Goal: Task Accomplishment & Management: Manage account settings

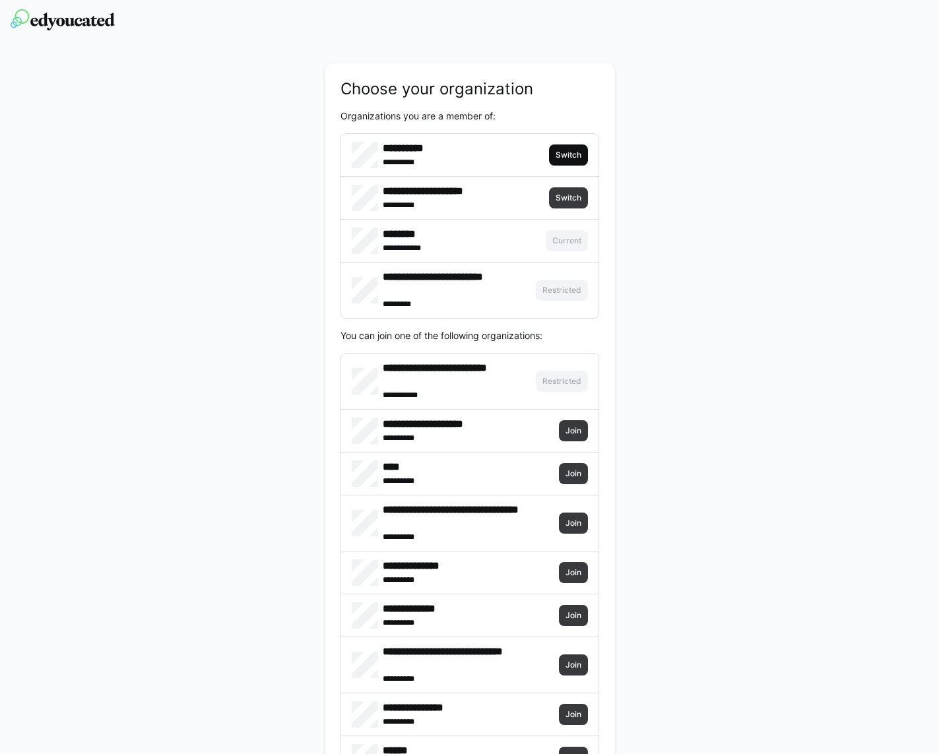
click at [567, 150] on span "Switch" at bounding box center [568, 155] width 28 height 11
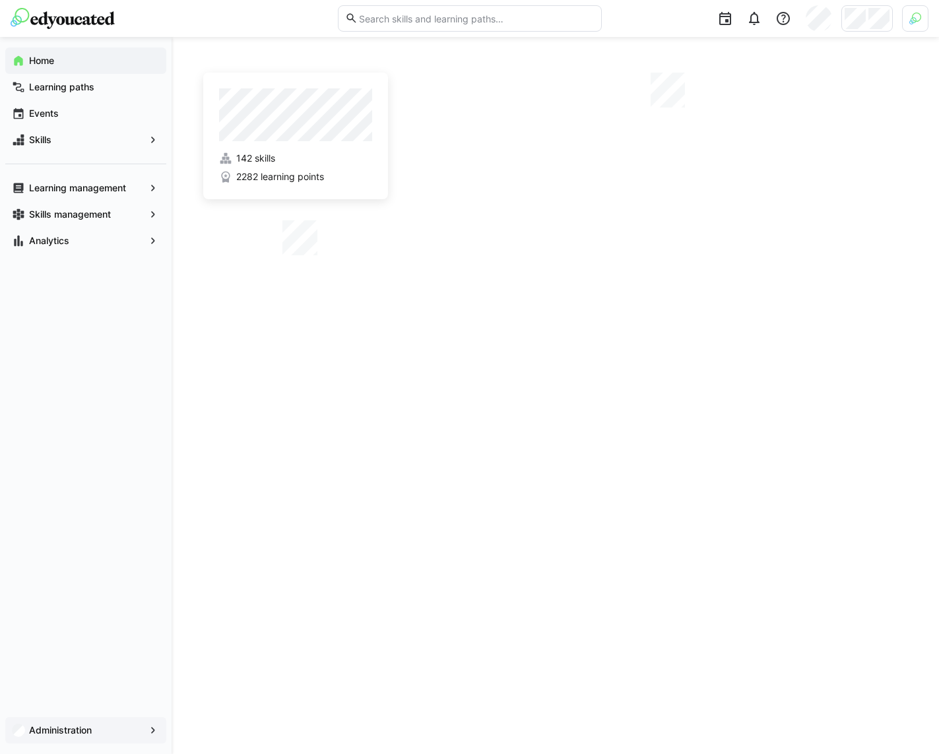
click at [0, 0] on app-navigation-label "Administration" at bounding box center [0, 0] width 0 height 0
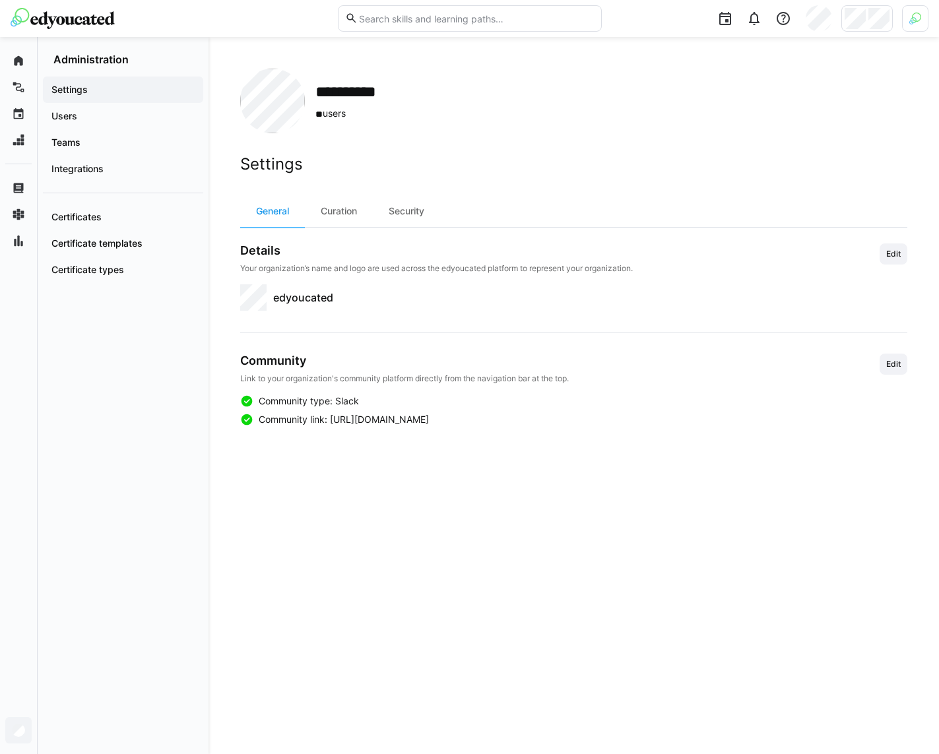
click at [890, 28] on div at bounding box center [866, 18] width 51 height 26
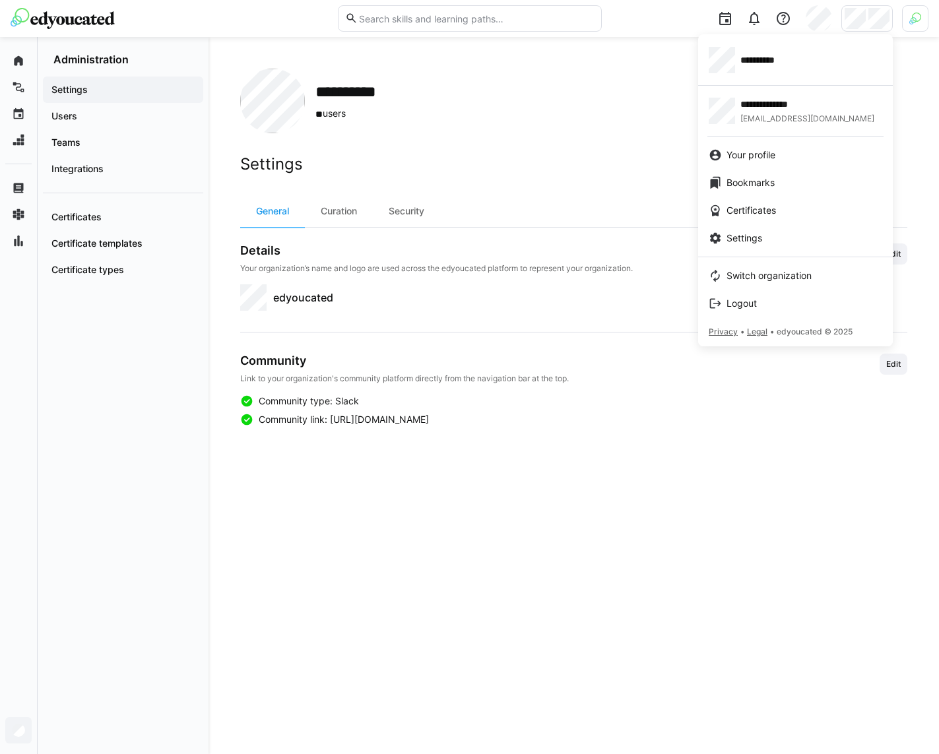
click at [908, 22] on div at bounding box center [469, 377] width 939 height 754
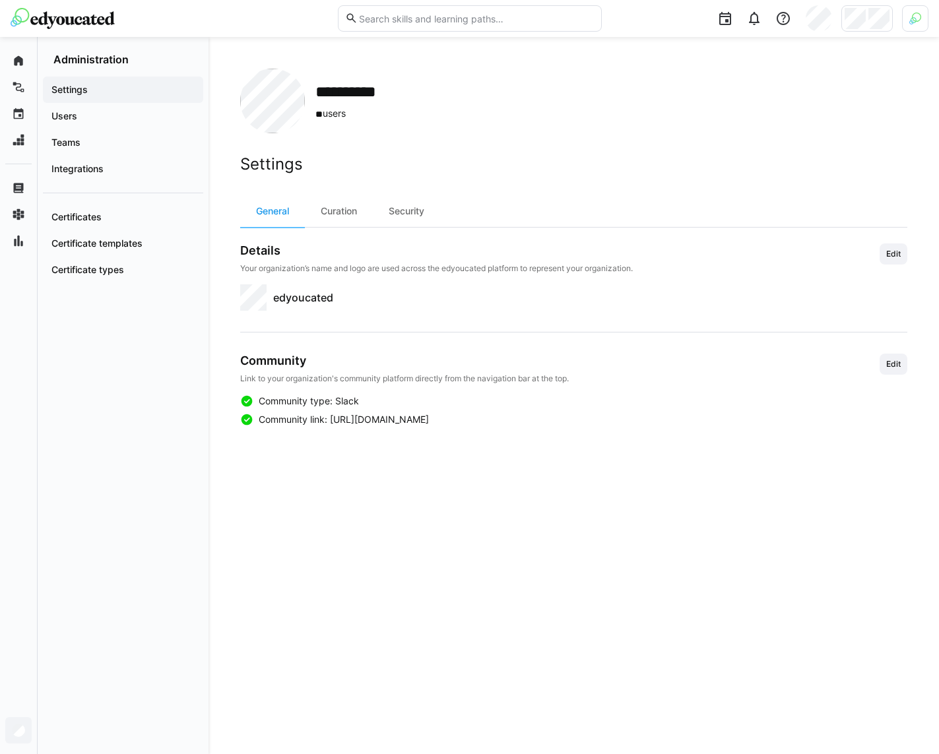
click at [913, 20] on img at bounding box center [915, 19] width 12 height 12
click at [771, 166] on div "Staff mode is not active . Activate" at bounding box center [831, 148] width 195 height 50
click at [770, 160] on span "Activate" at bounding box center [766, 154] width 44 height 21
click at [654, 124] on div at bounding box center [469, 377] width 939 height 754
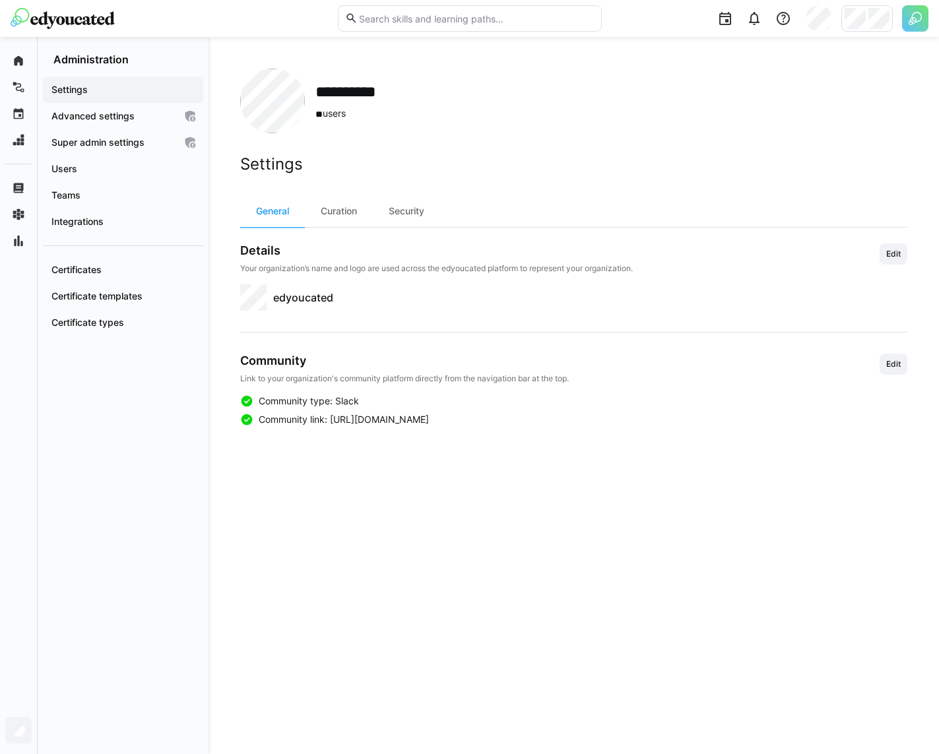
click at [917, 28] on img at bounding box center [915, 18] width 26 height 26
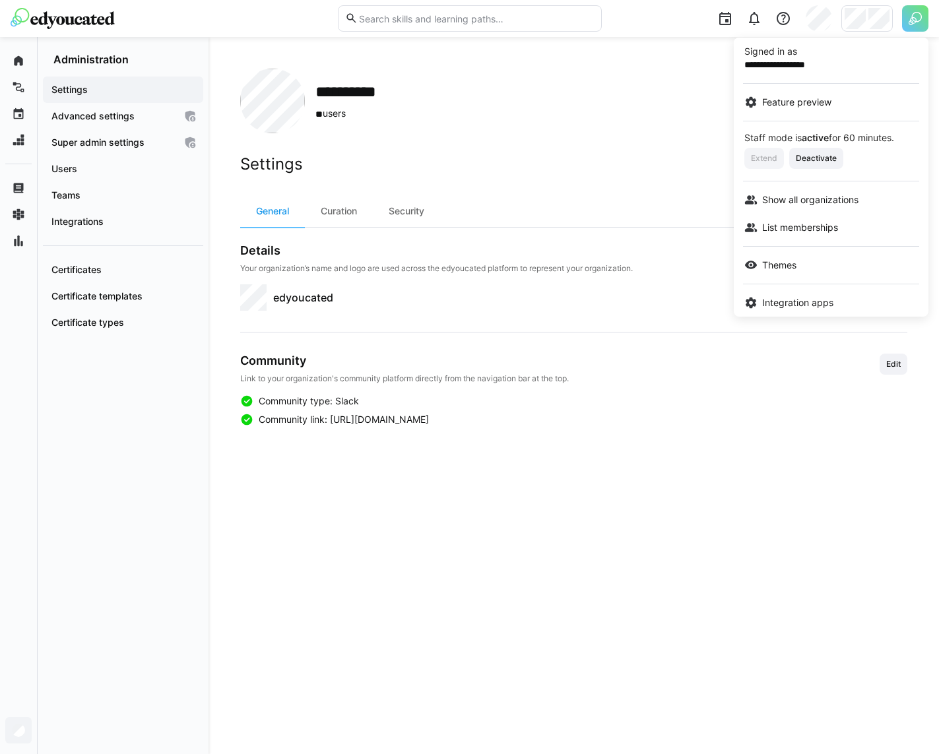
click at [917, 26] on div at bounding box center [469, 377] width 939 height 754
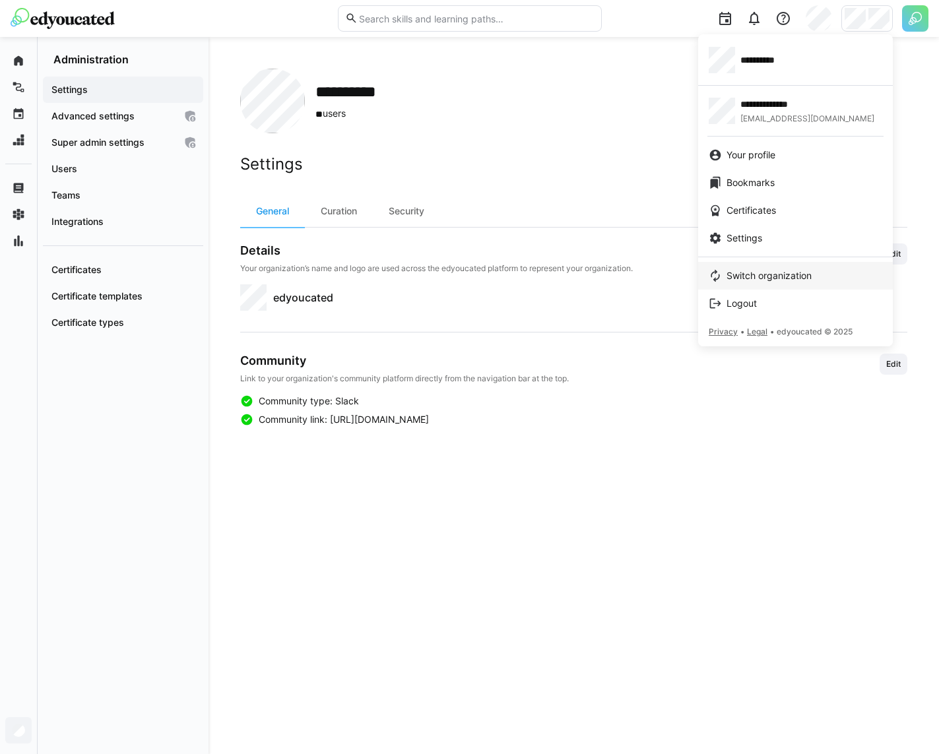
click at [775, 272] on span "Switch organization" at bounding box center [768, 275] width 85 height 13
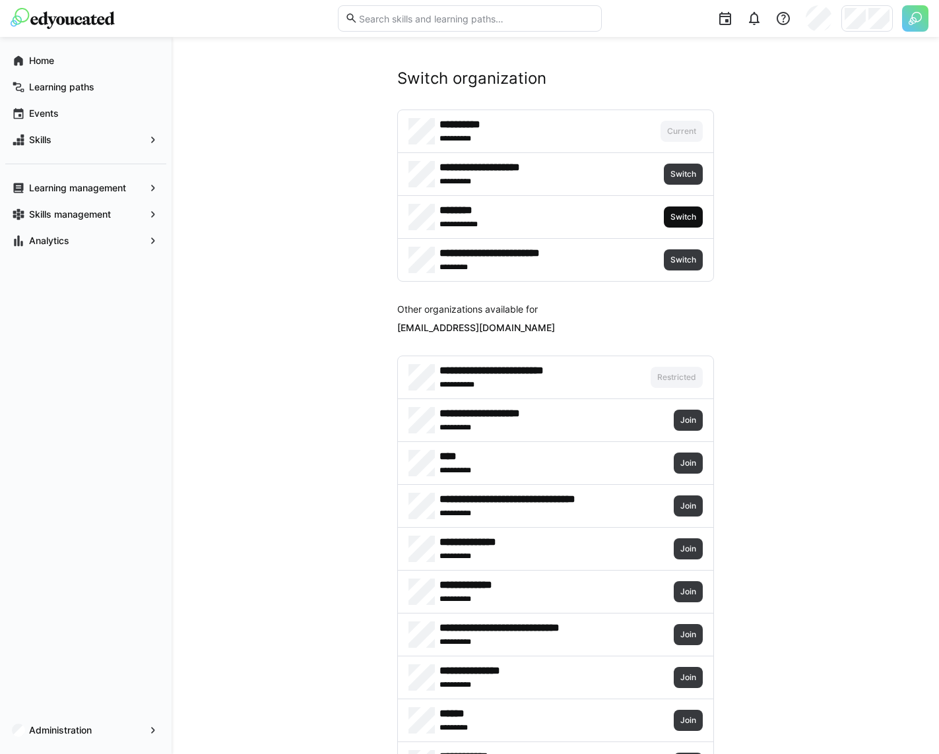
click at [671, 208] on span "Switch" at bounding box center [683, 217] width 39 height 21
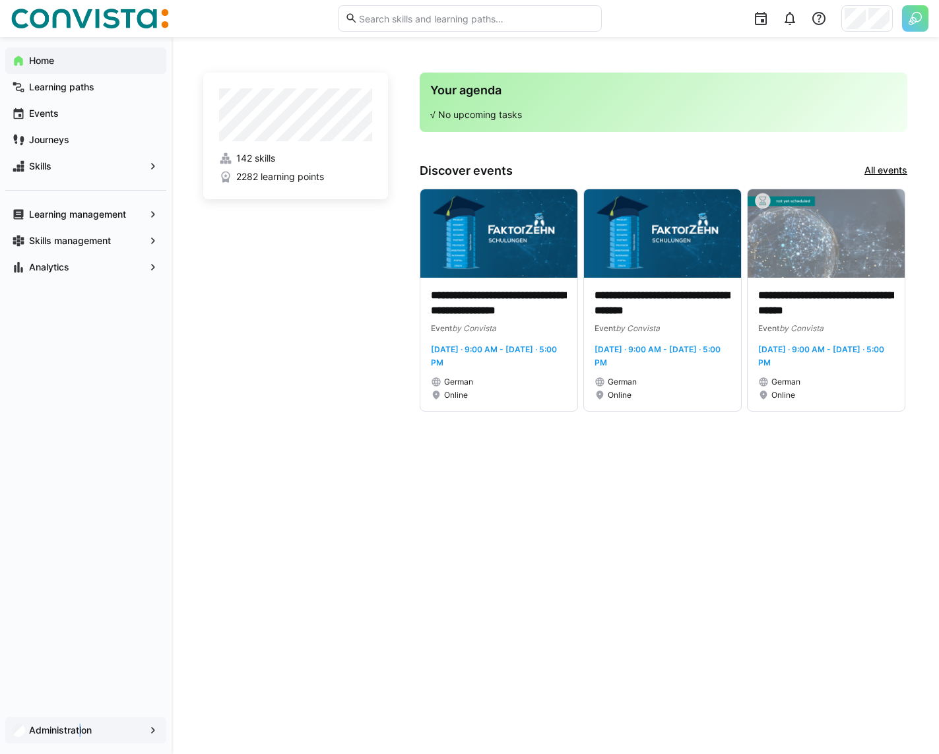
click at [0, 0] on app-navigation-label "Administration" at bounding box center [0, 0] width 0 height 0
